Goal: Transaction & Acquisition: Purchase product/service

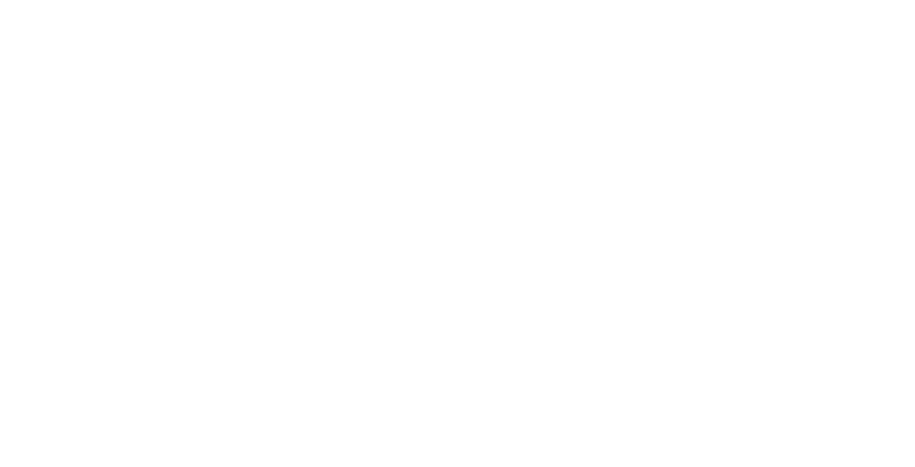
scroll to position [1514, 0]
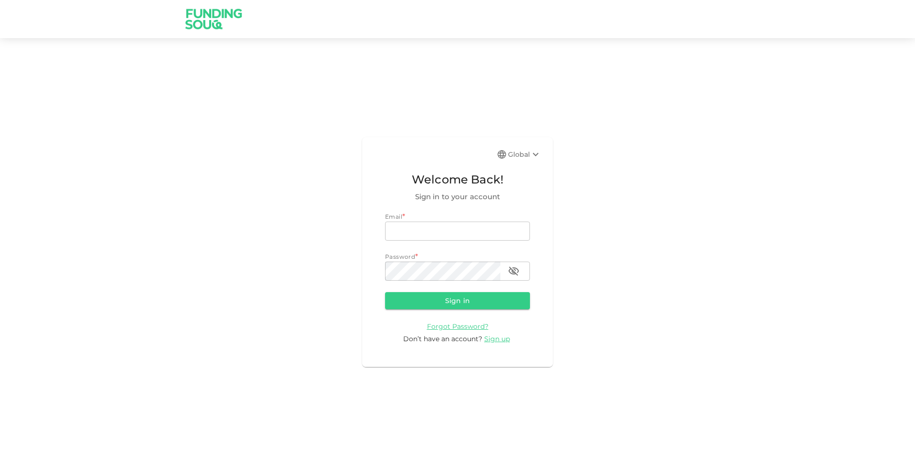
scroll to position [1763, 0]
click at [462, 232] on input "email" at bounding box center [457, 231] width 145 height 19
type input "naitallazakaria@hotmail.it"
click at [385, 292] on button "Sign in" at bounding box center [457, 300] width 145 height 17
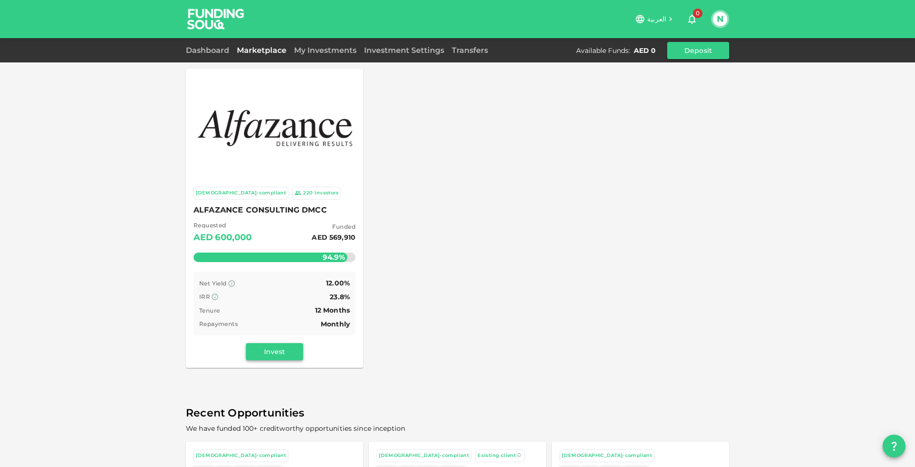
click at [281, 348] on button "Invest" at bounding box center [274, 351] width 57 height 17
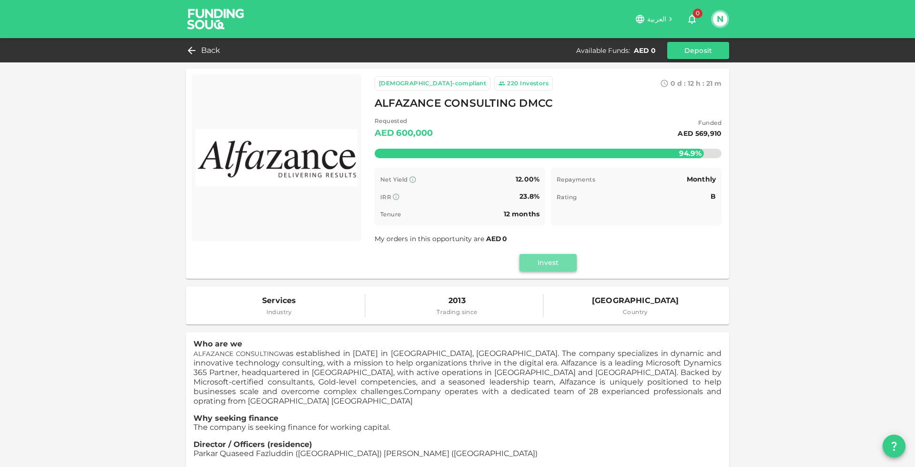
click at [542, 258] on button "Invest" at bounding box center [548, 262] width 57 height 17
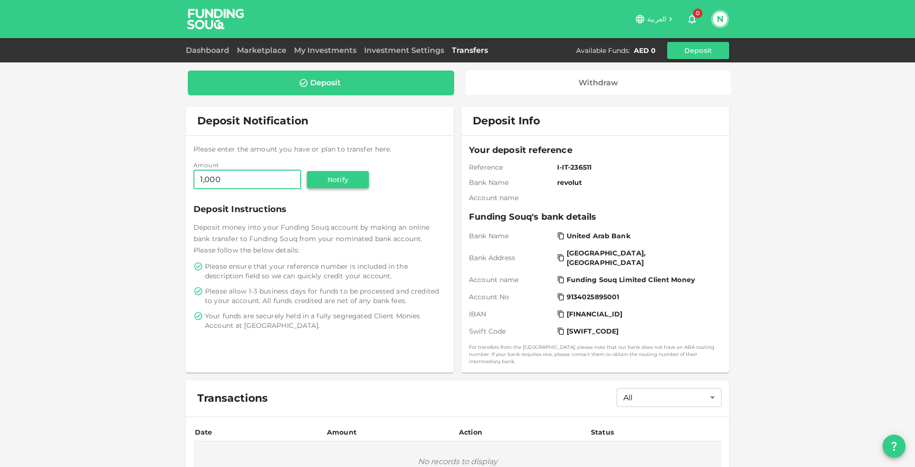
type input "1,000"
click at [339, 181] on button "Notify" at bounding box center [338, 179] width 62 height 17
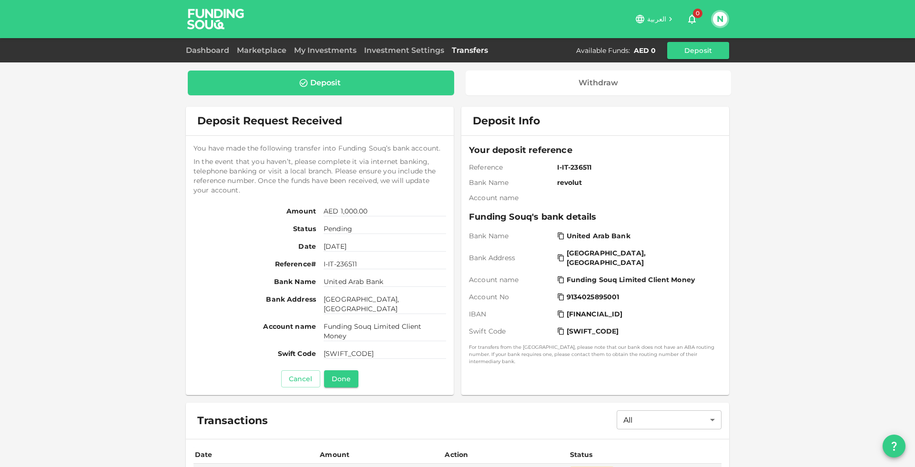
click at [558, 315] on icon at bounding box center [561, 314] width 8 height 8
click at [558, 280] on icon at bounding box center [561, 280] width 8 height 8
drag, startPoint x: 356, startPoint y: 309, endPoint x: 318, endPoint y: 298, distance: 39.1
type textarea "Buhaira Street, Sharjah, United Arab Emirates"
click at [318, 298] on div "Bank Address Buhaira Street, Sharjah, United Arab Emirates" at bounding box center [320, 305] width 253 height 20
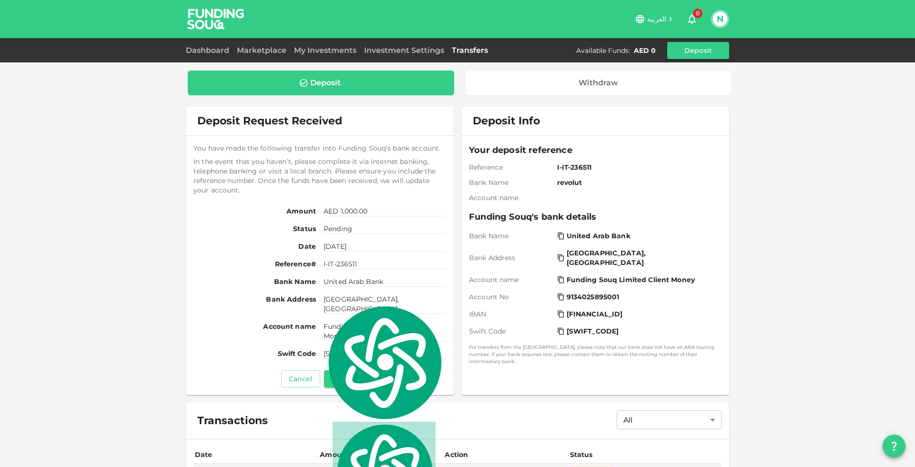
copy span "Buhaira Street, Sharjah, United Arab Emirates"
click at [381, 259] on span "I-IT-236511" at bounding box center [385, 264] width 123 height 10
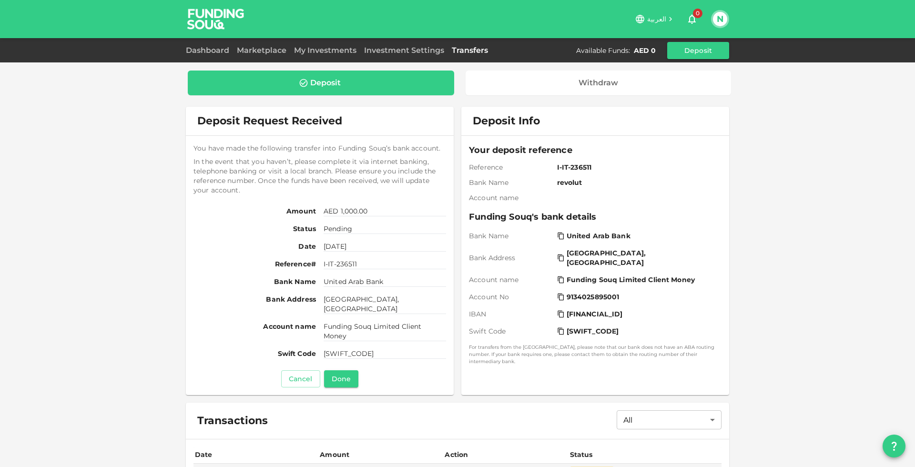
click at [336, 265] on span "I-IT-236511" at bounding box center [385, 264] width 123 height 10
click at [339, 377] on button "Done" at bounding box center [341, 378] width 34 height 17
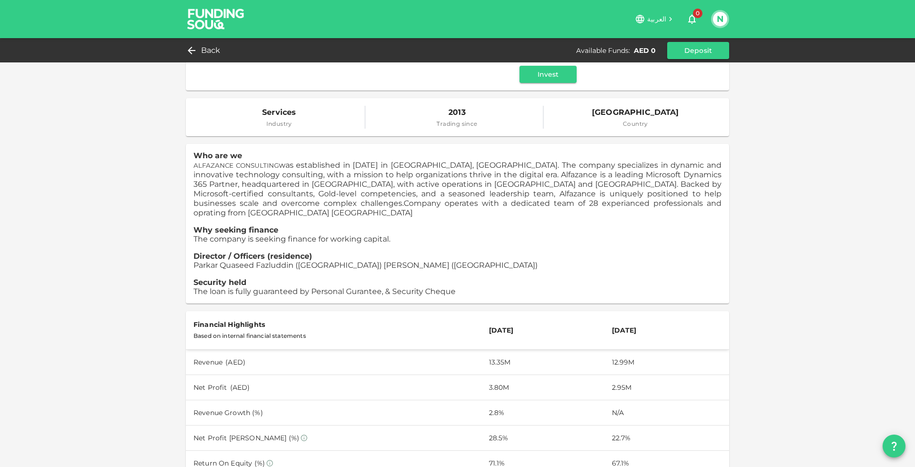
scroll to position [306, 0]
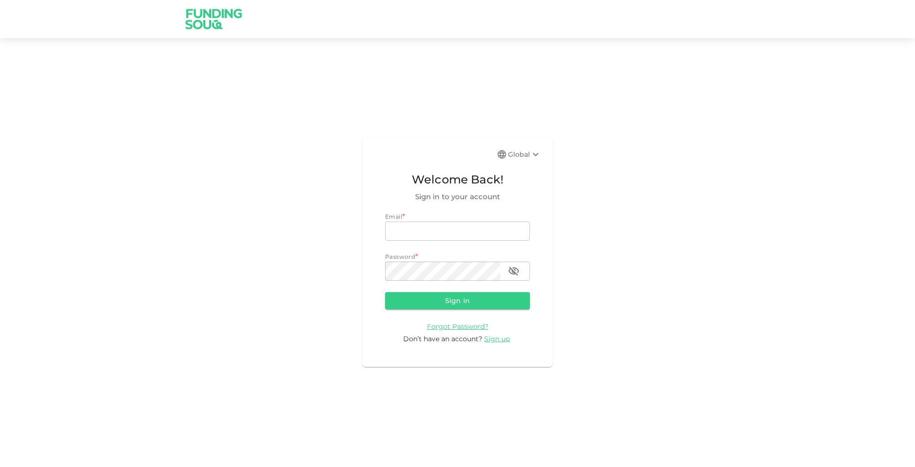
scroll to position [2662, 0]
click at [406, 223] on input "email" at bounding box center [457, 231] width 145 height 19
click at [439, 233] on input "email" at bounding box center [457, 231] width 145 height 19
click at [382, 292] on button "Sign in" at bounding box center [454, 300] width 145 height 17
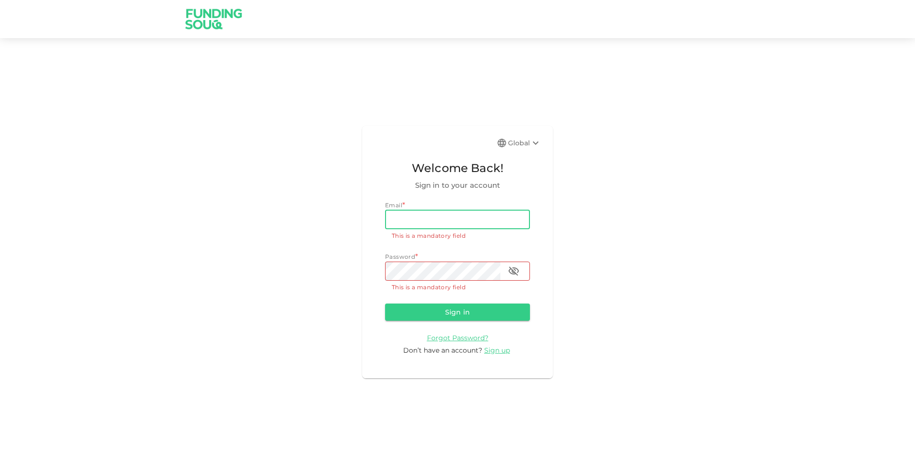
click at [417, 213] on input "email" at bounding box center [457, 219] width 145 height 19
type input "naitallazakaria@hotmail.it"
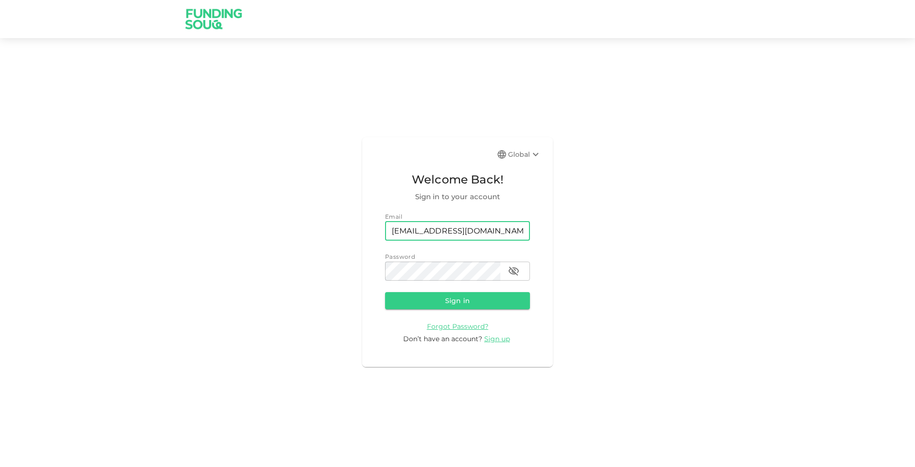
click at [385, 292] on button "Sign in" at bounding box center [457, 300] width 145 height 17
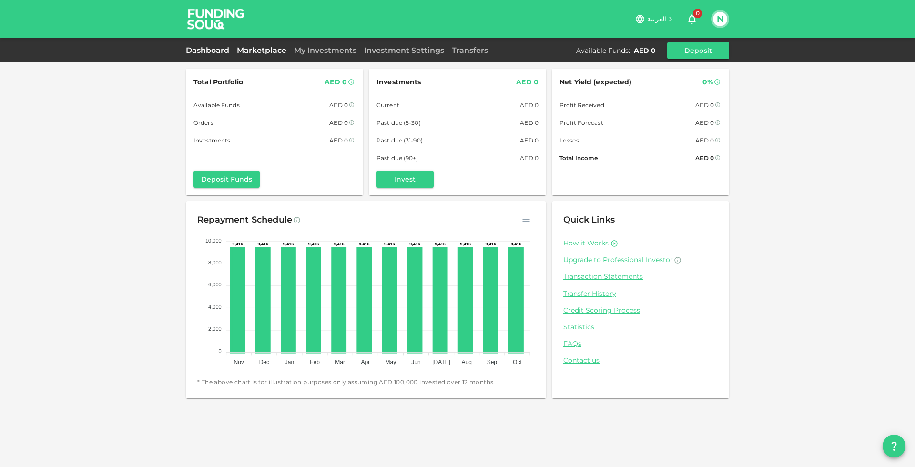
click at [273, 46] on link "Marketplace" at bounding box center [261, 50] width 57 height 9
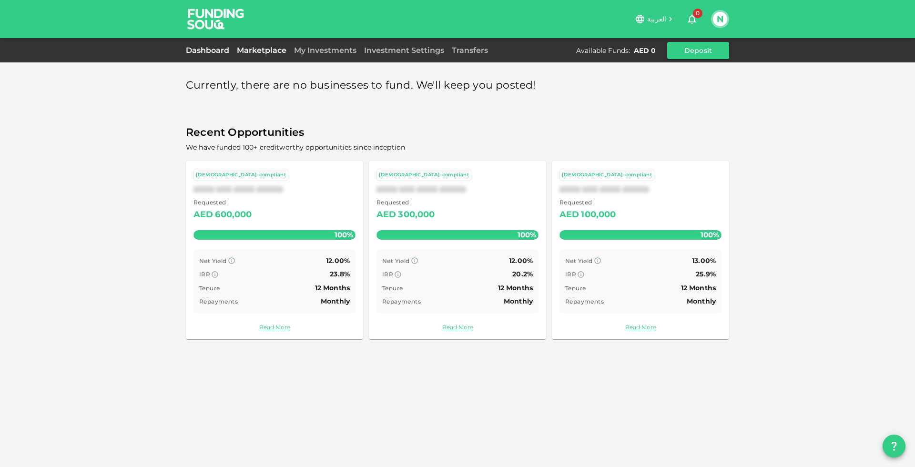
click at [207, 46] on link "Dashboard" at bounding box center [209, 50] width 47 height 9
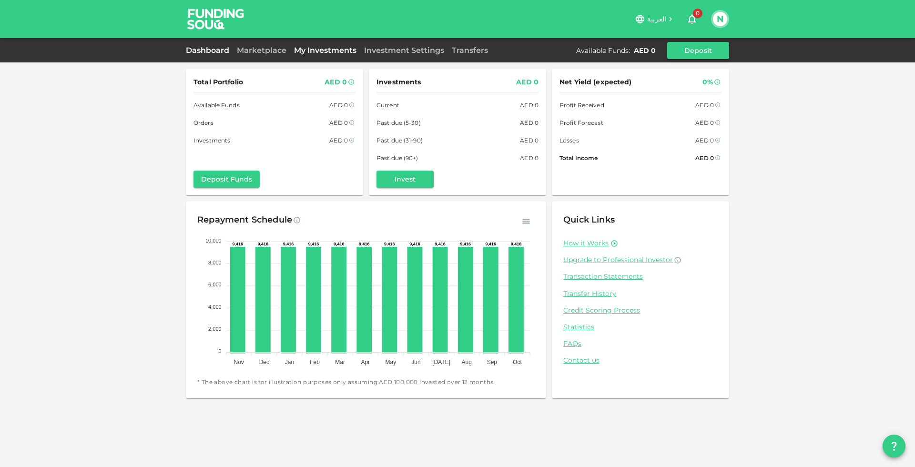
click at [315, 52] on link "My Investments" at bounding box center [325, 50] width 70 height 9
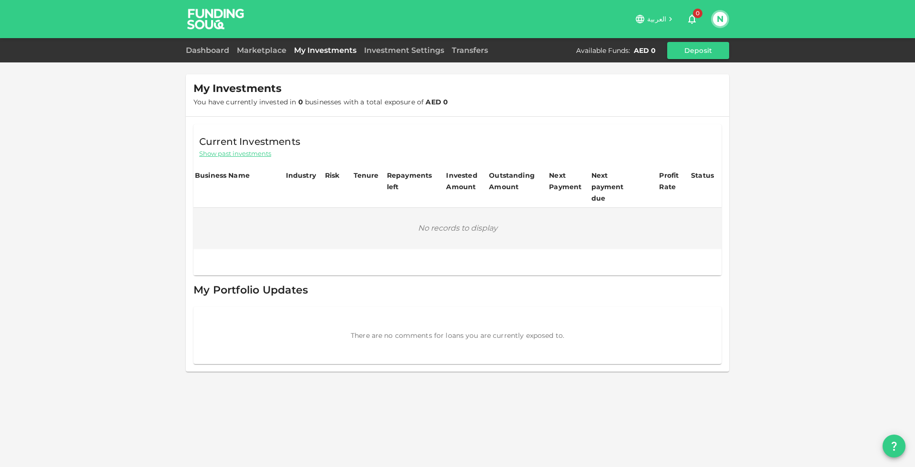
click at [387, 45] on div "Investment Settings" at bounding box center [404, 50] width 88 height 11
click at [387, 48] on link "Investment Settings" at bounding box center [404, 50] width 88 height 9
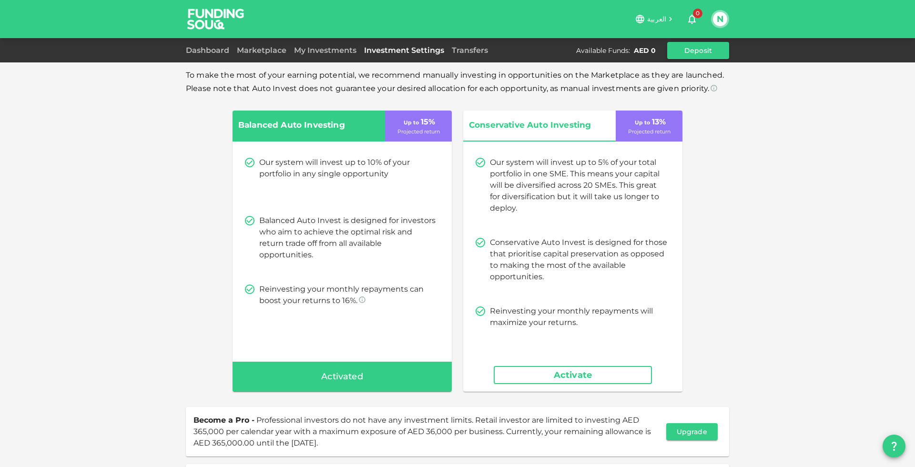
click at [462, 55] on div "Transfers" at bounding box center [470, 50] width 44 height 11
click at [462, 52] on link "Transfers" at bounding box center [470, 50] width 44 height 9
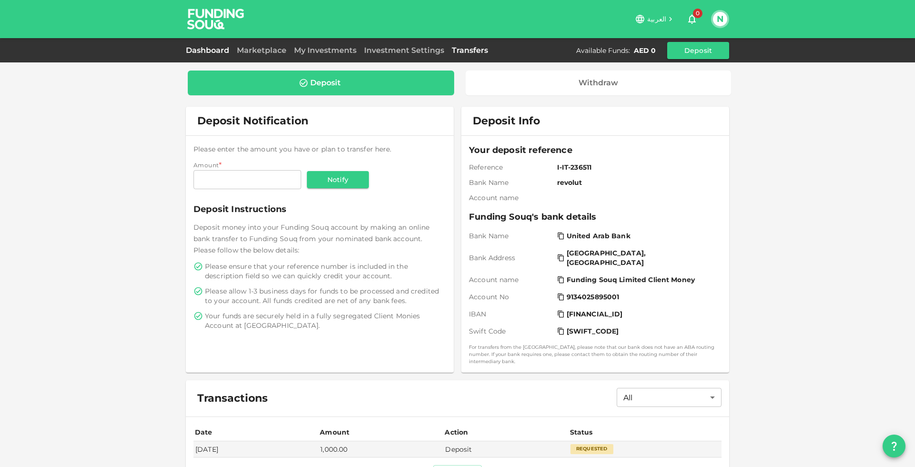
click at [209, 46] on link "Dashboard" at bounding box center [209, 50] width 47 height 9
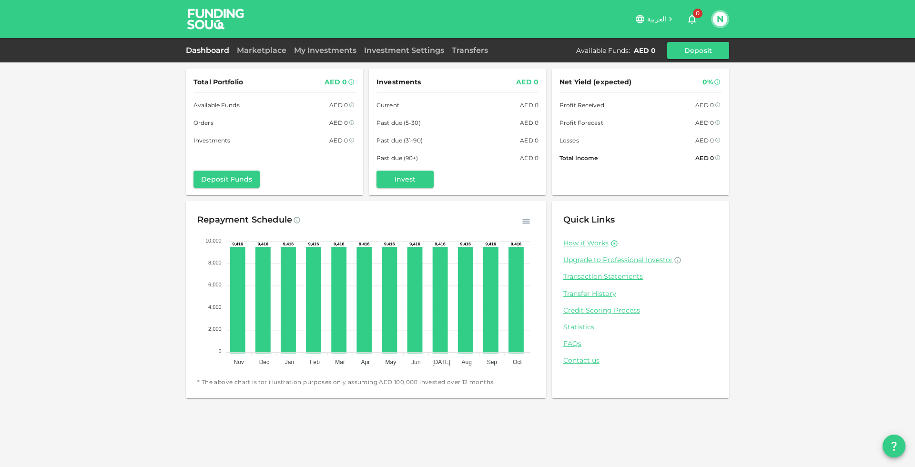
click at [271, 57] on div "Dashboard Marketplace My Investments Investment Settings Transfers Available Fu…" at bounding box center [458, 50] width 544 height 17
click at [304, 51] on link "My Investments" at bounding box center [325, 50] width 70 height 9
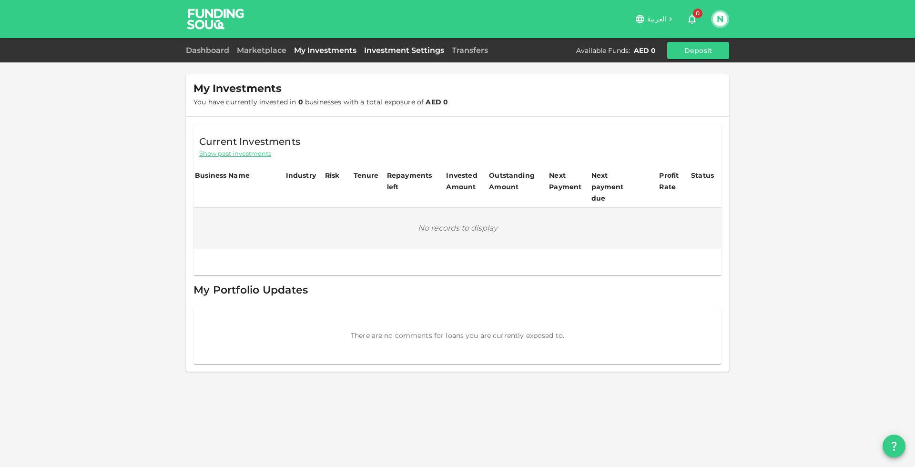
click at [384, 51] on link "Investment Settings" at bounding box center [404, 50] width 88 height 9
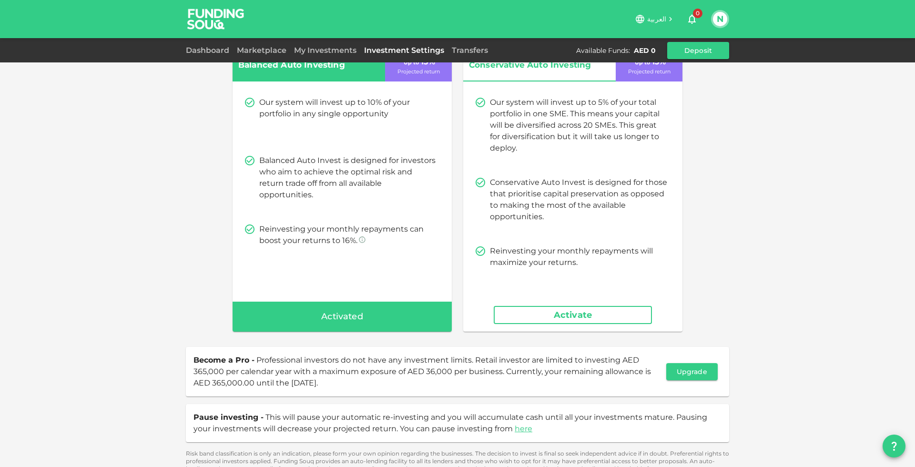
scroll to position [72, 0]
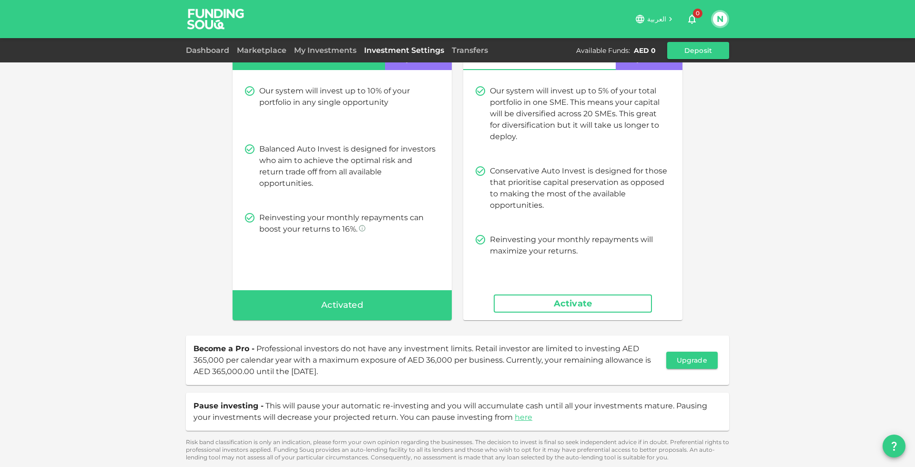
click at [546, 299] on button "Activate" at bounding box center [573, 304] width 158 height 18
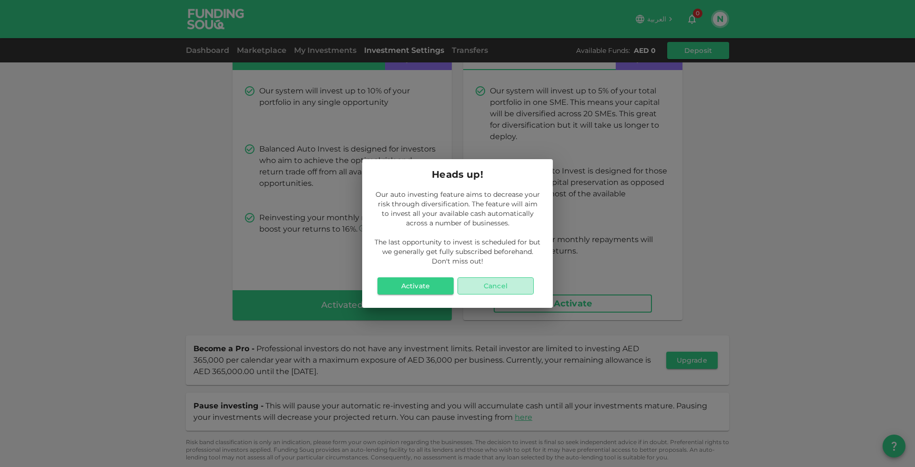
click at [471, 282] on button "Cancel" at bounding box center [496, 285] width 76 height 17
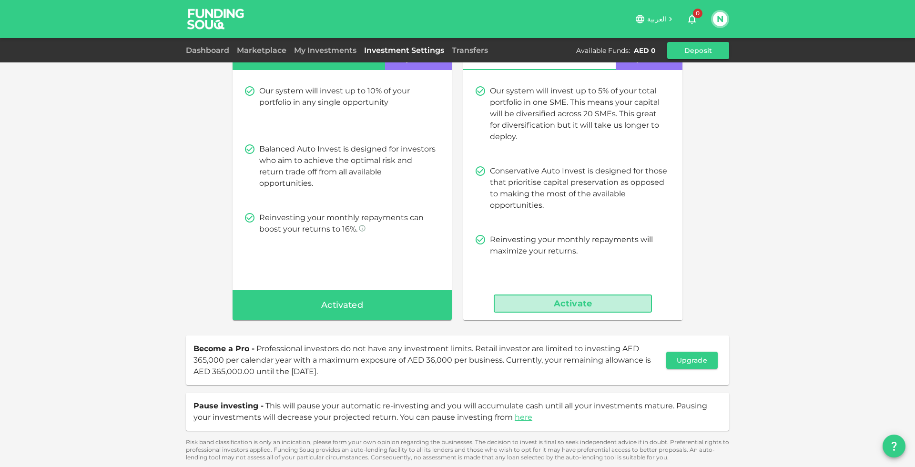
click at [540, 302] on button "Activate" at bounding box center [573, 304] width 158 height 18
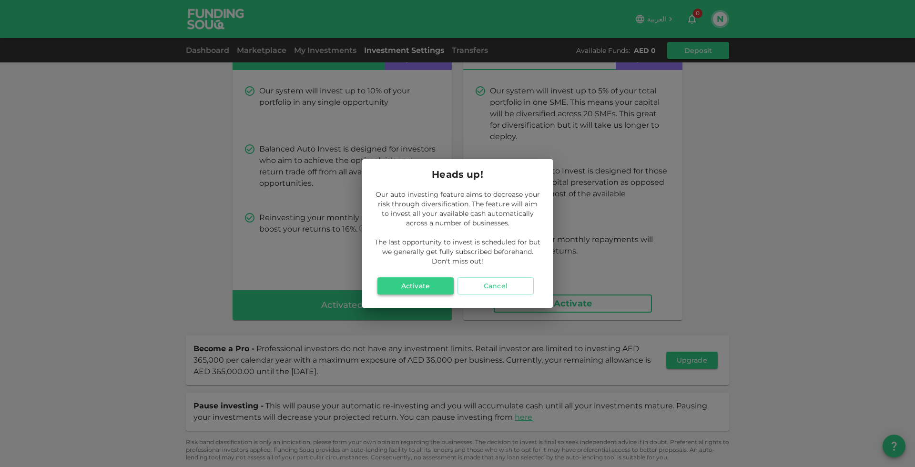
click at [405, 291] on button "Activate" at bounding box center [416, 285] width 76 height 17
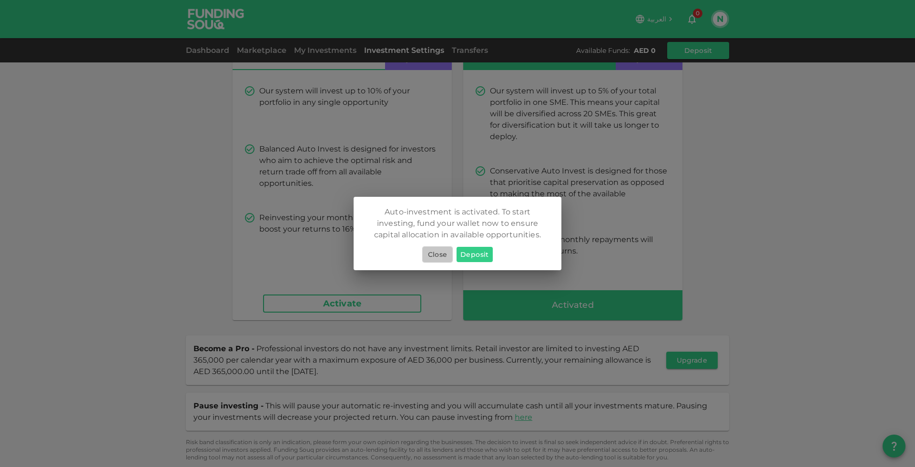
click at [448, 253] on button "Close" at bounding box center [437, 255] width 31 height 16
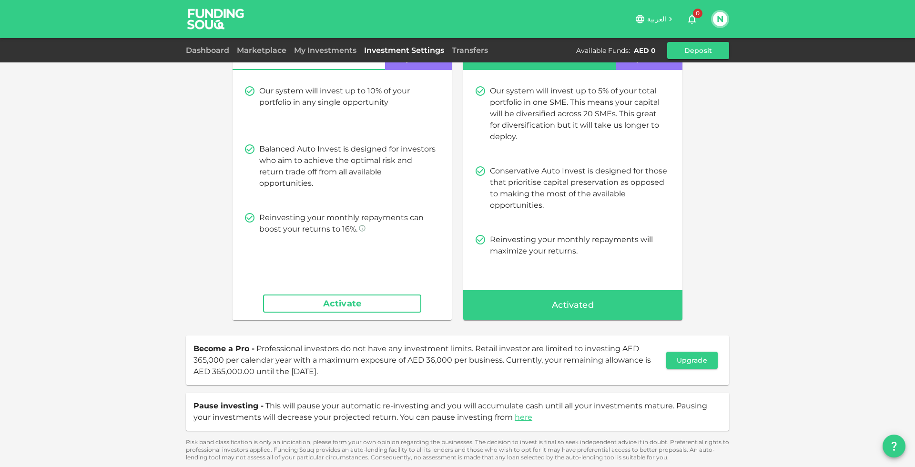
click at [552, 312] on span "Activated" at bounding box center [573, 305] width 42 height 15
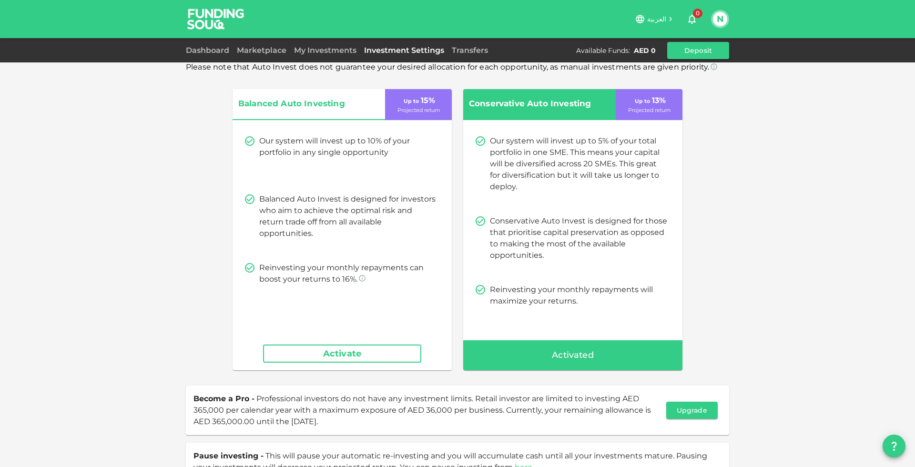
scroll to position [19, 0]
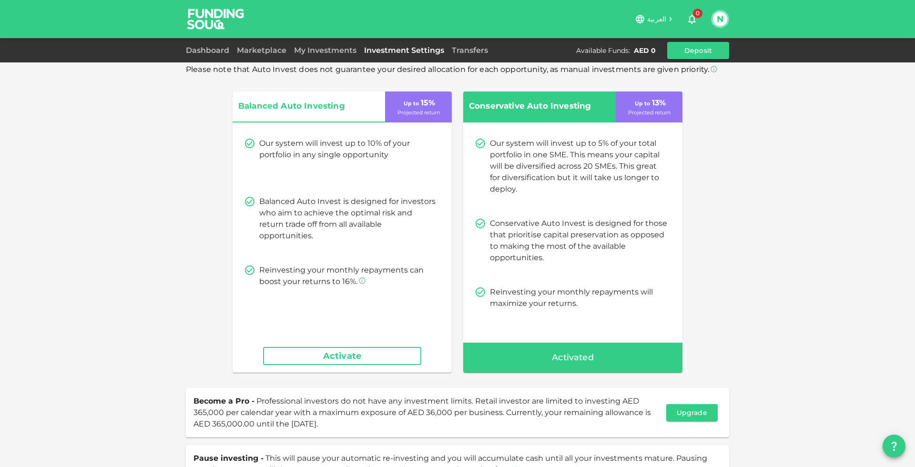
click at [552, 357] on span "Activated" at bounding box center [573, 357] width 42 height 15
click at [375, 355] on button "Activate" at bounding box center [342, 356] width 158 height 18
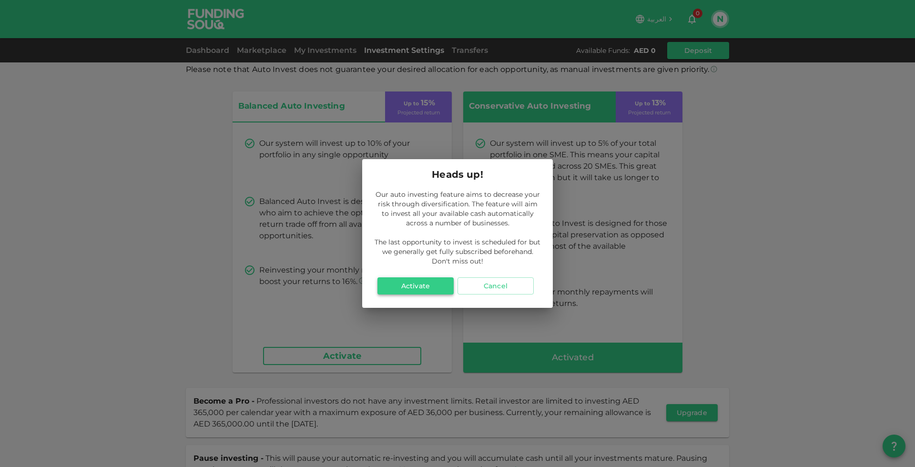
click at [437, 284] on button "Activate" at bounding box center [416, 285] width 76 height 17
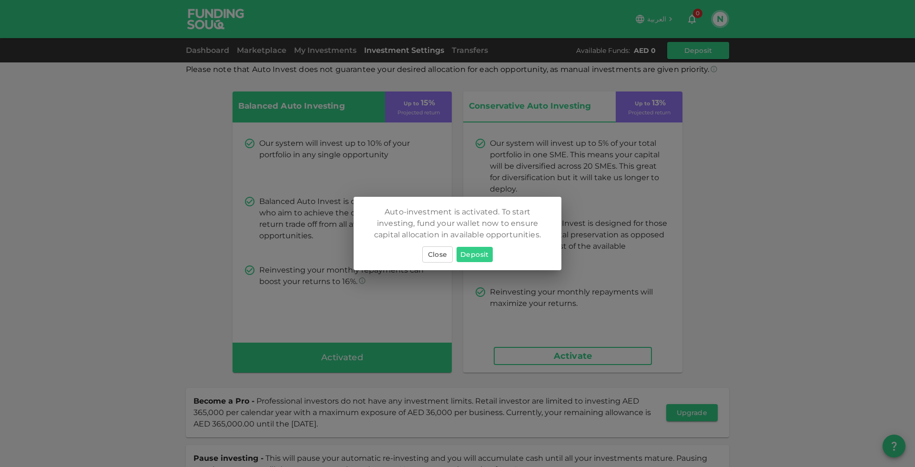
click at [442, 257] on button "Close" at bounding box center [437, 255] width 31 height 16
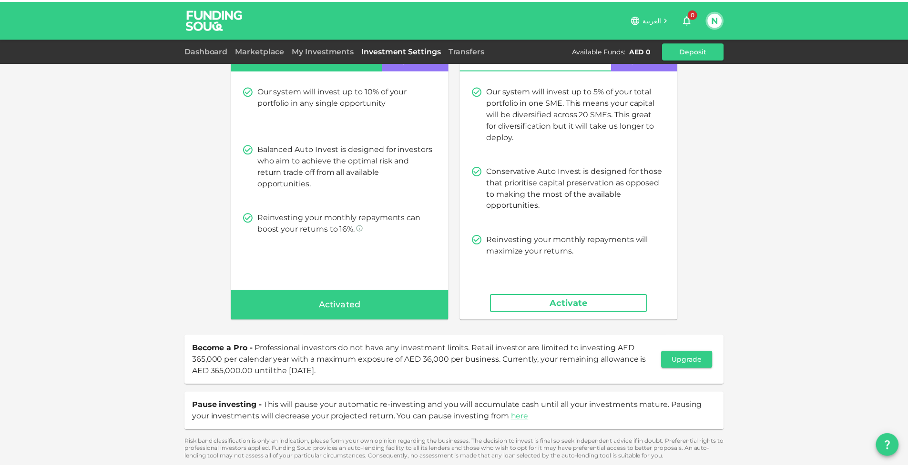
scroll to position [0, 0]
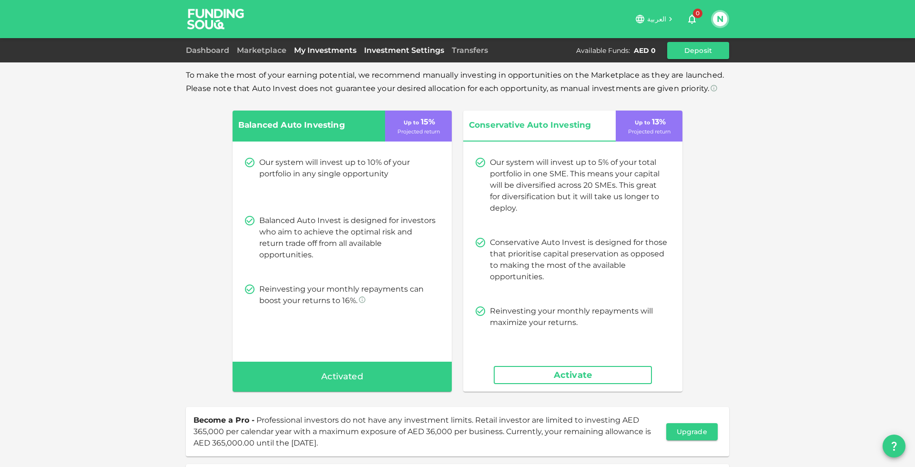
click at [342, 47] on link "My Investments" at bounding box center [325, 50] width 70 height 9
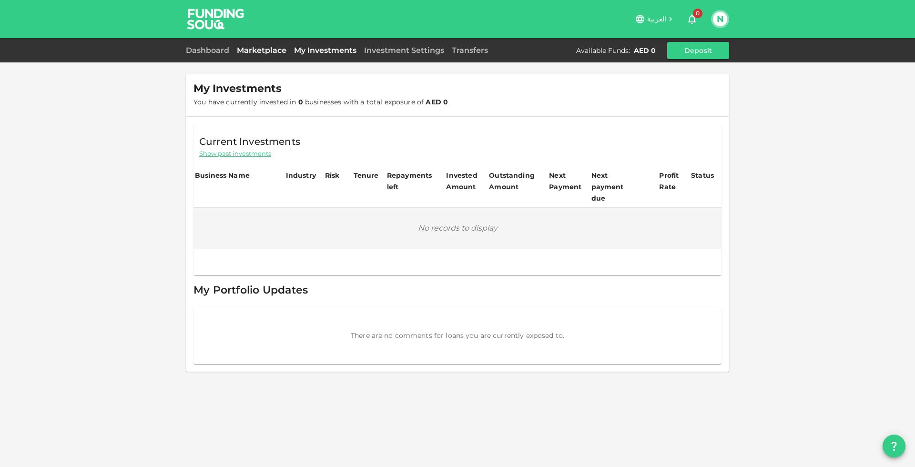
click at [273, 51] on link "Marketplace" at bounding box center [261, 50] width 57 height 9
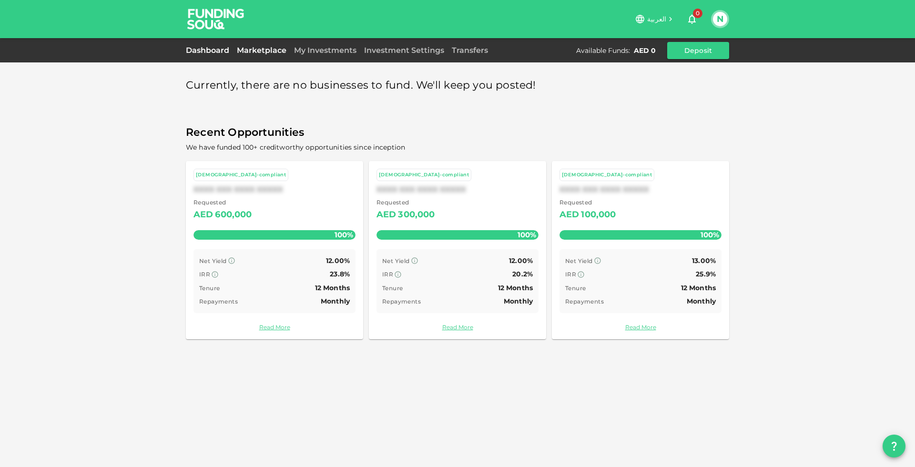
click at [216, 50] on link "Dashboard" at bounding box center [209, 50] width 47 height 9
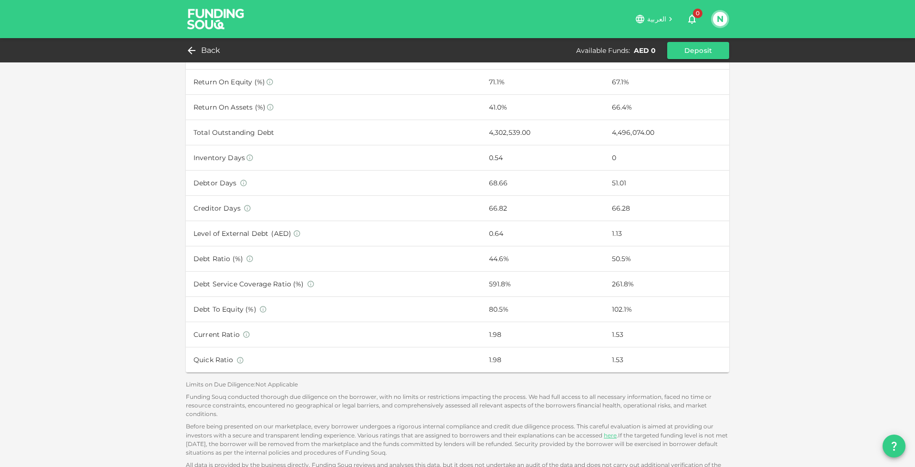
scroll to position [586, 0]
